Goal: Navigation & Orientation: Find specific page/section

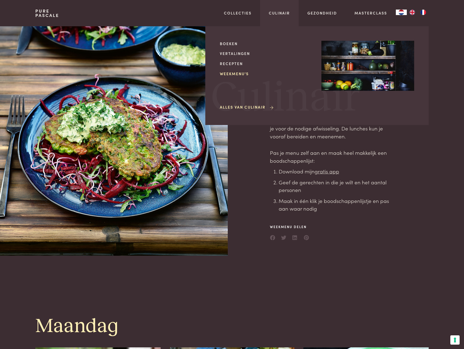
click at [241, 71] on link "Weekmenu's" at bounding box center [266, 74] width 93 height 6
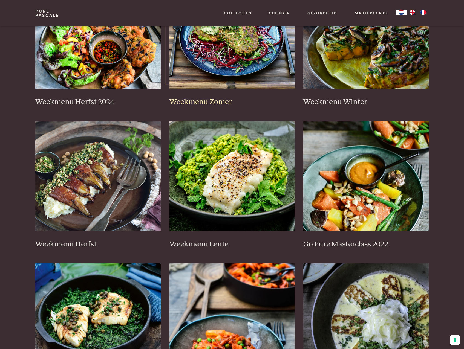
scroll to position [219, 0]
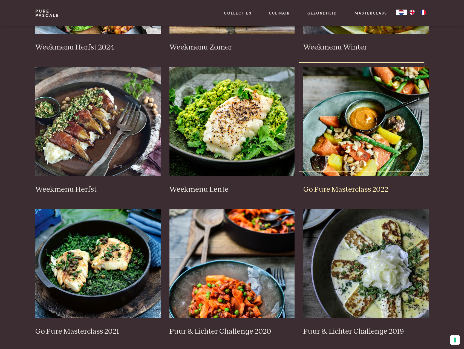
click at [357, 112] on img at bounding box center [365, 121] width 125 height 109
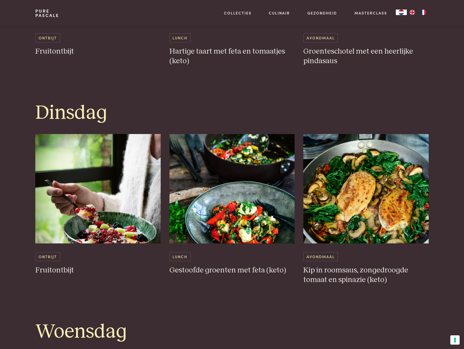
scroll to position [547, 0]
